Goal: Find specific page/section: Find specific page/section

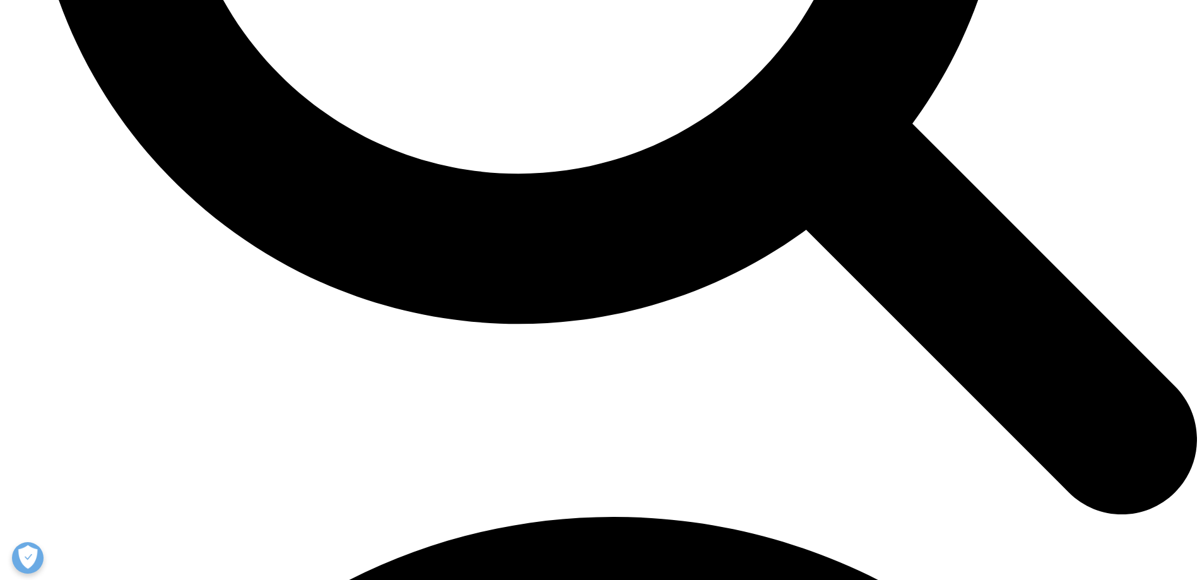
scroll to position [3428, 0]
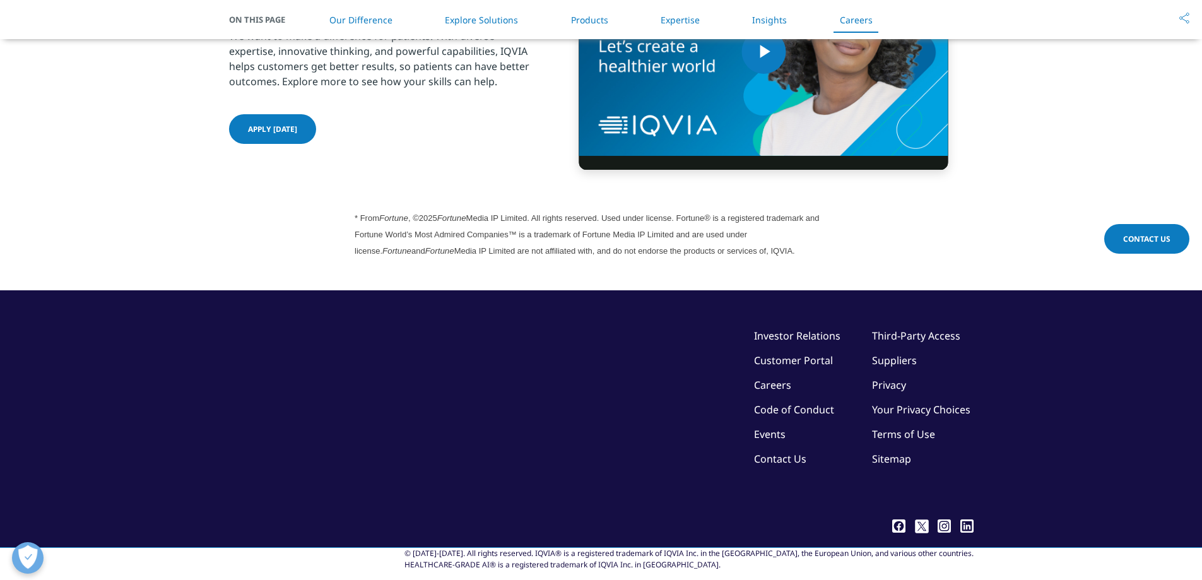
click at [779, 353] on link "Customer Portal" at bounding box center [793, 360] width 79 height 14
